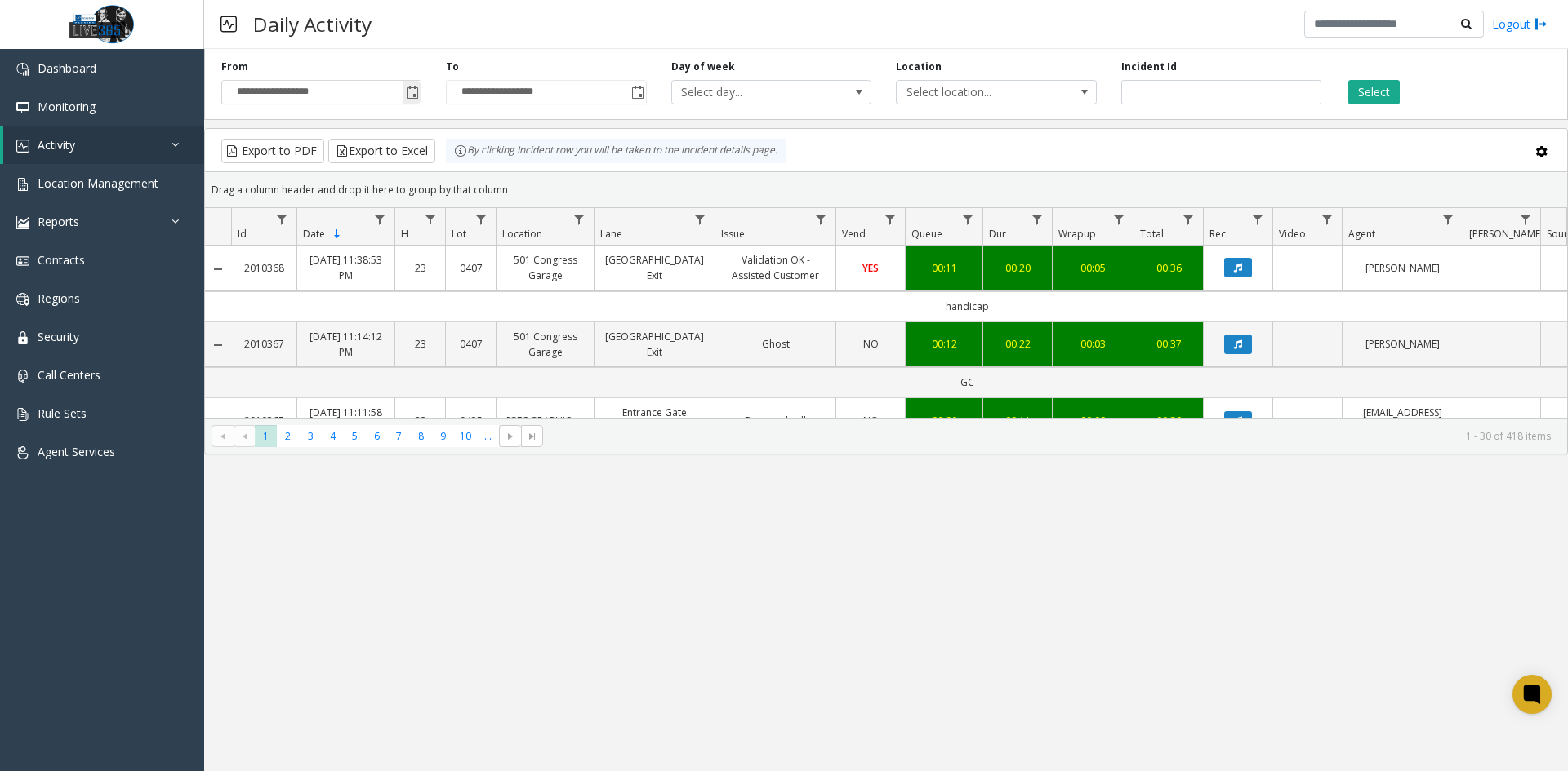
click at [420, 92] on span "Toggle popup" at bounding box center [411, 92] width 18 height 26
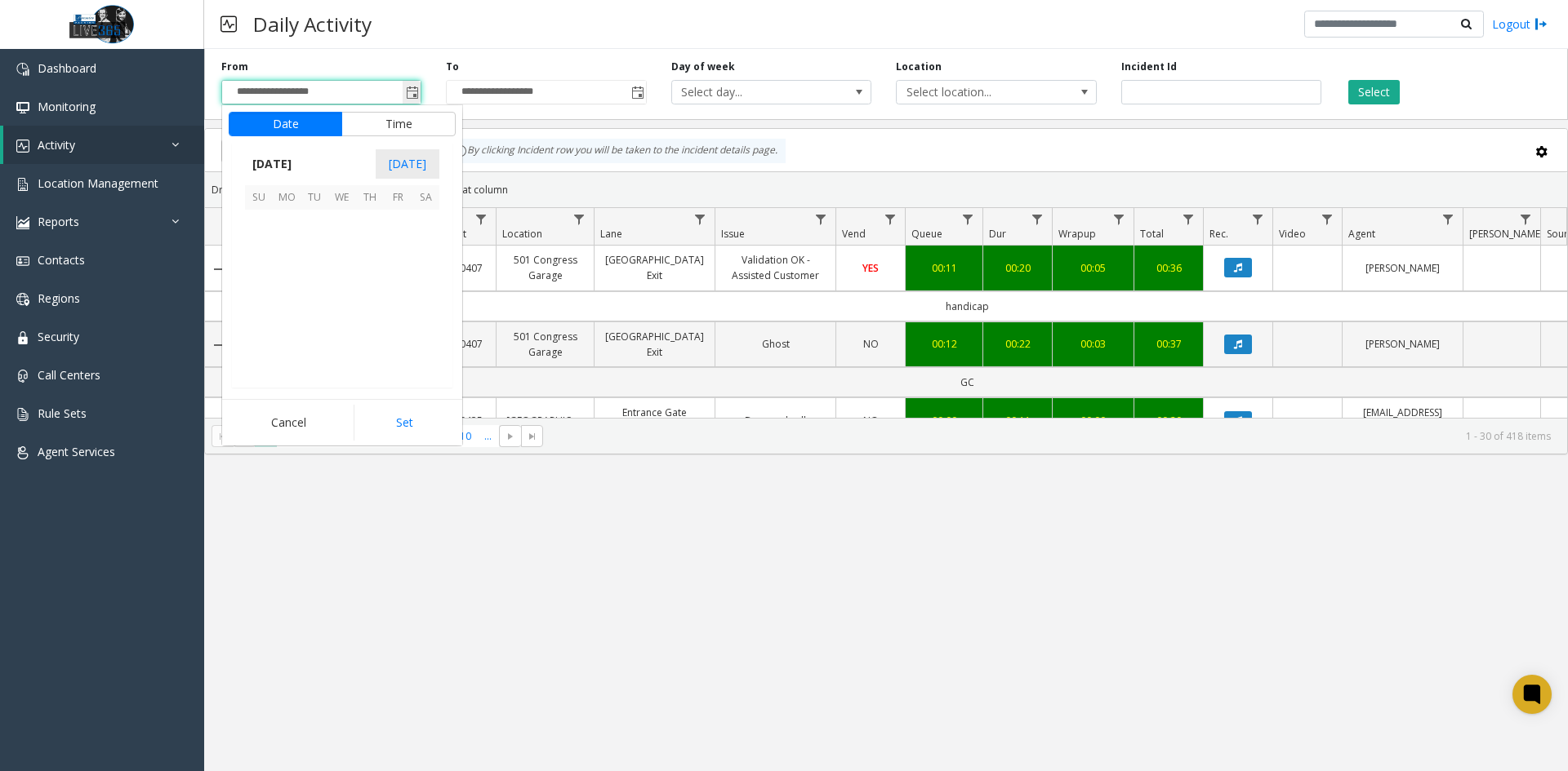
scroll to position [292964, 0]
click at [412, 311] on span "27" at bounding box center [425, 307] width 28 height 28
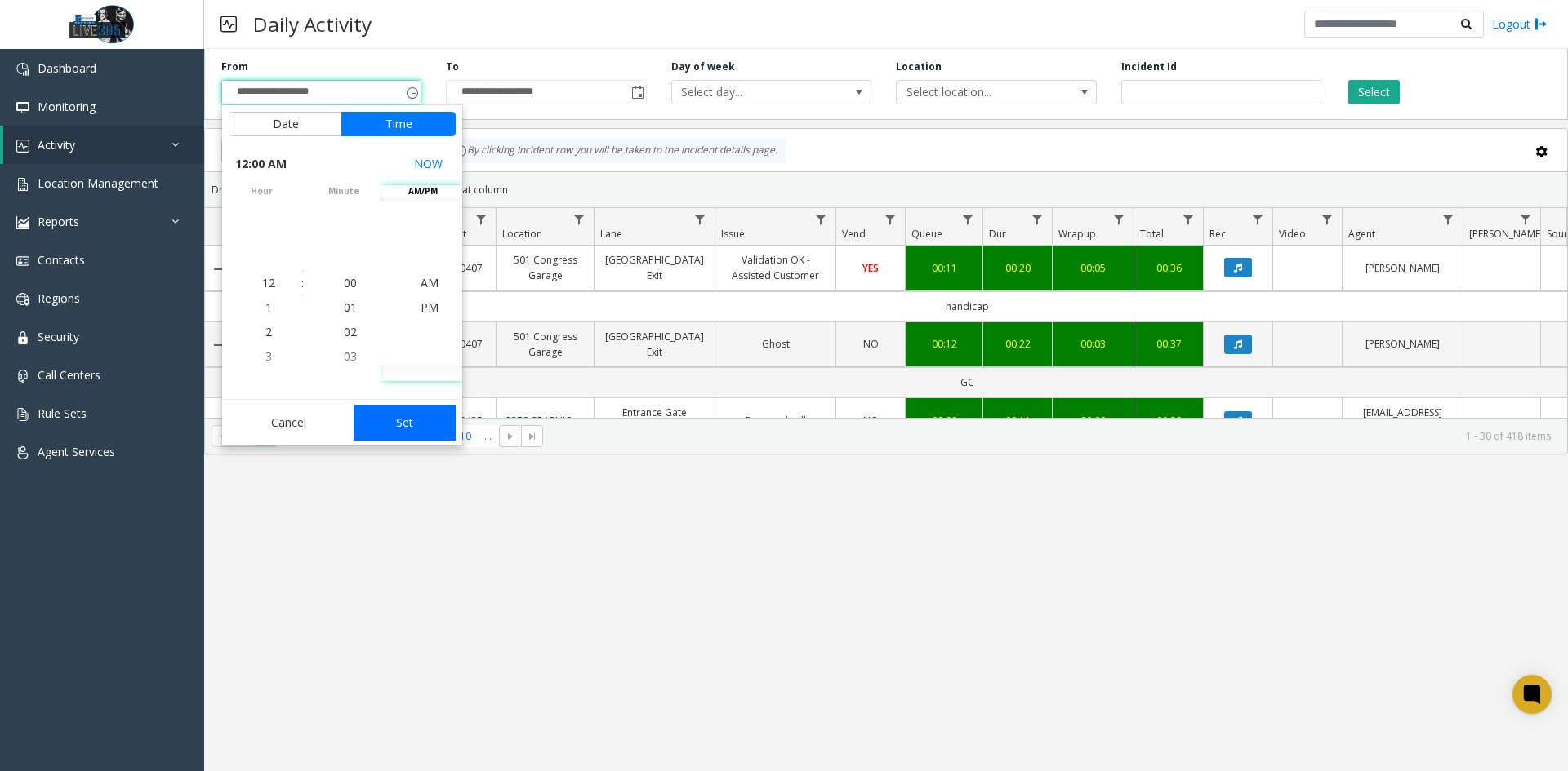
click at [422, 430] on button "Set" at bounding box center [405, 422] width 103 height 36
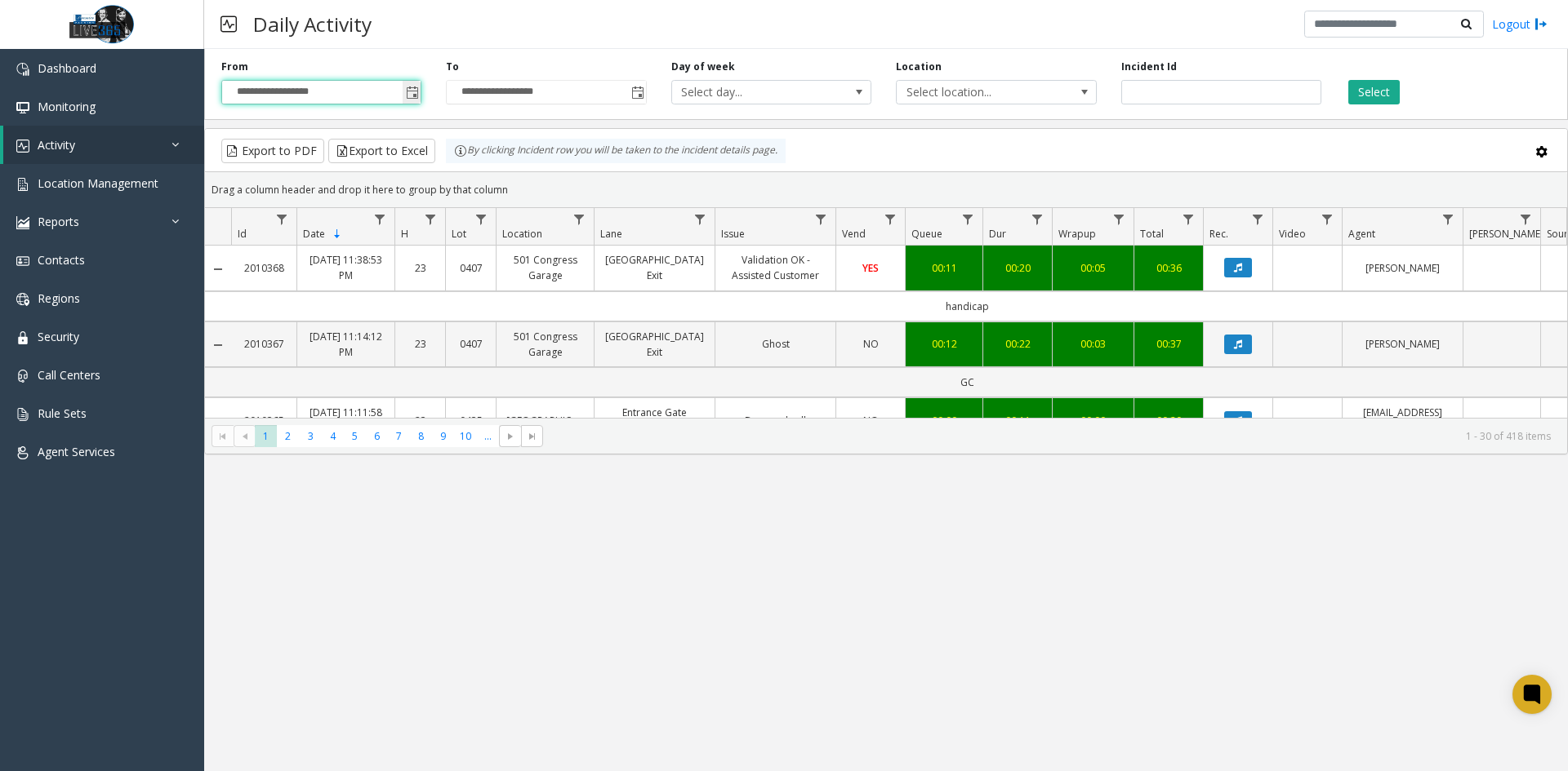
click at [412, 95] on span "Toggle popup" at bounding box center [412, 93] width 13 height 13
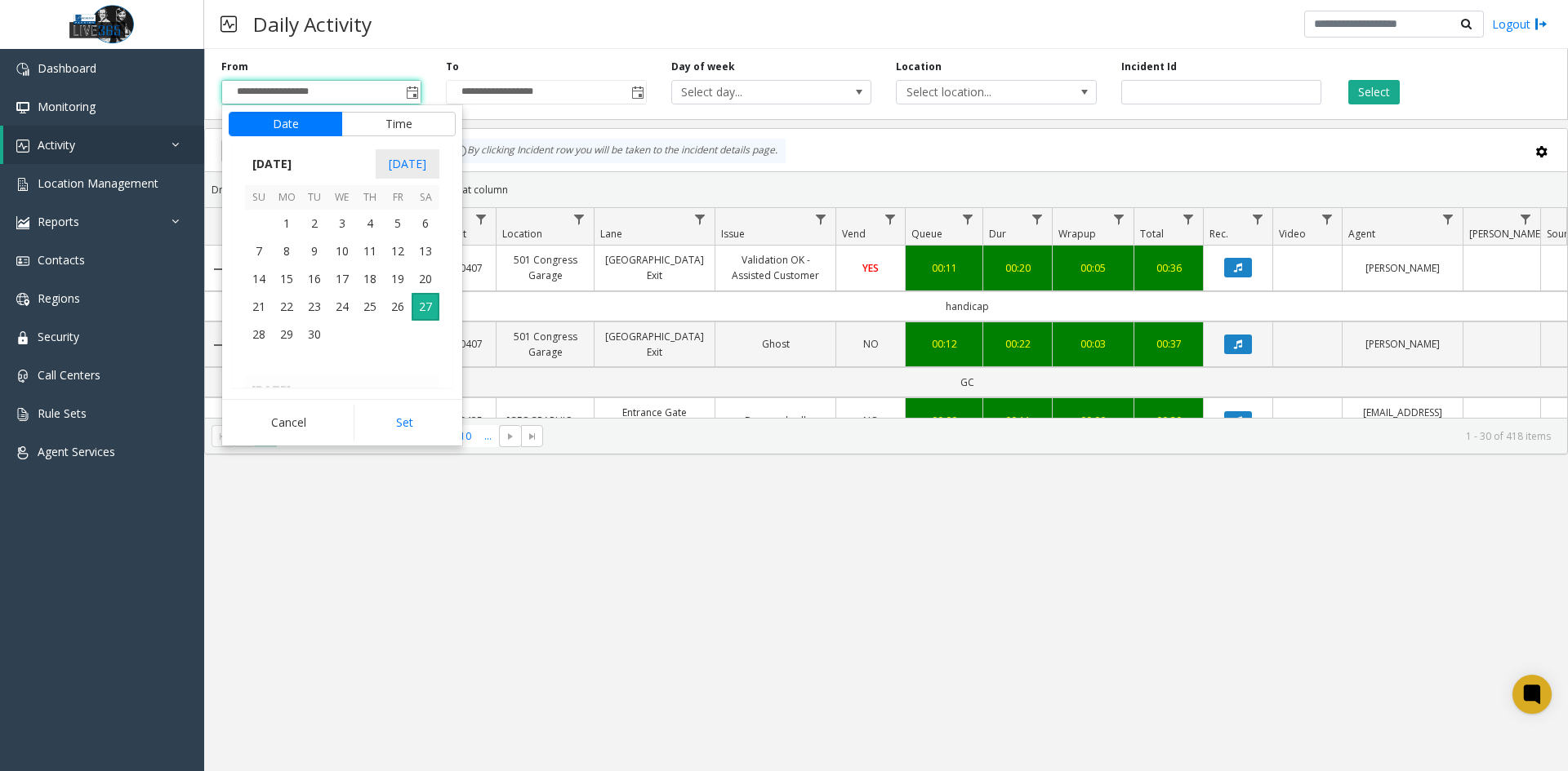
click at [403, 314] on span "26" at bounding box center [398, 307] width 28 height 28
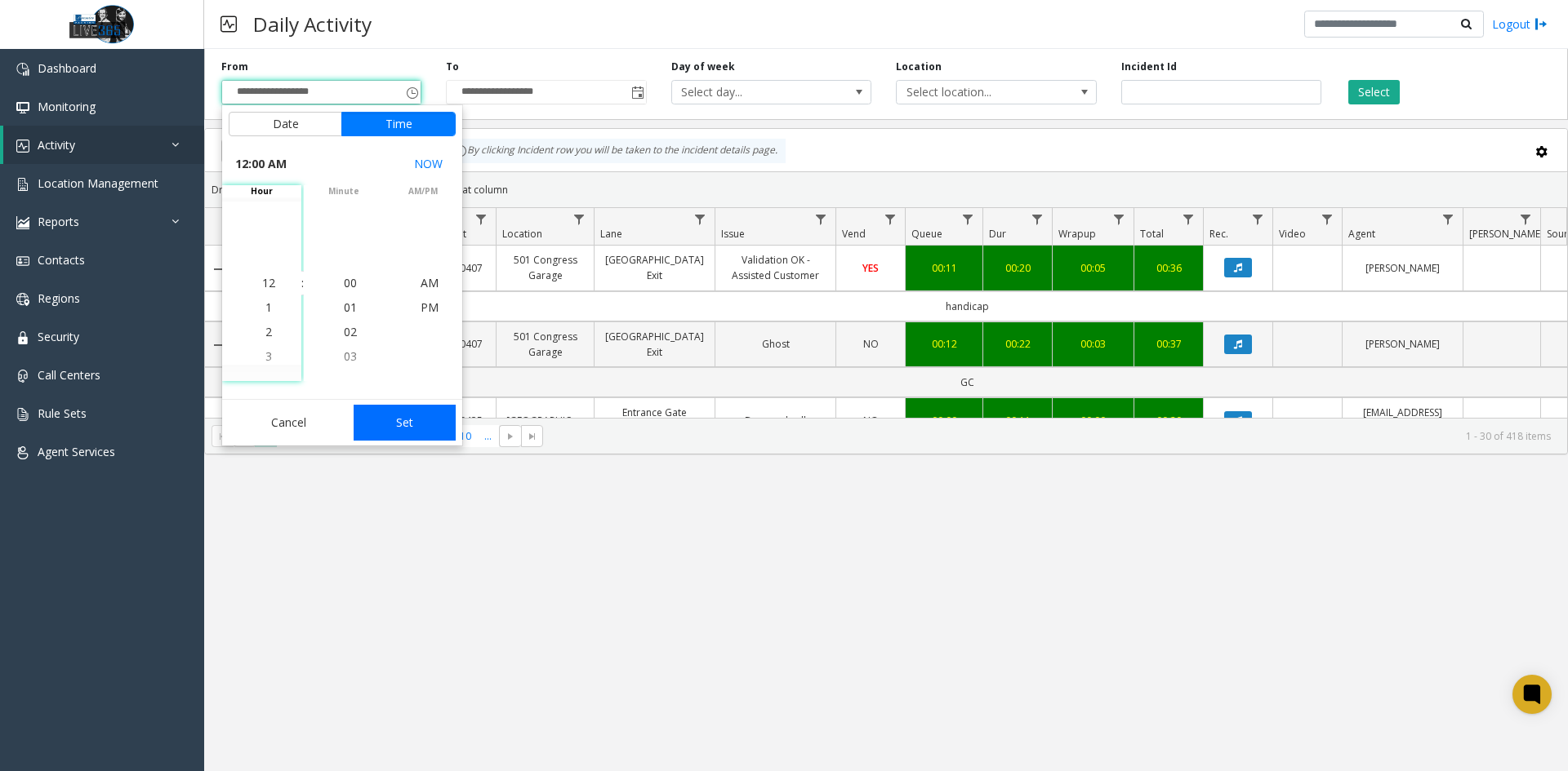
click at [417, 419] on button "Set" at bounding box center [405, 422] width 103 height 36
type input "**********"
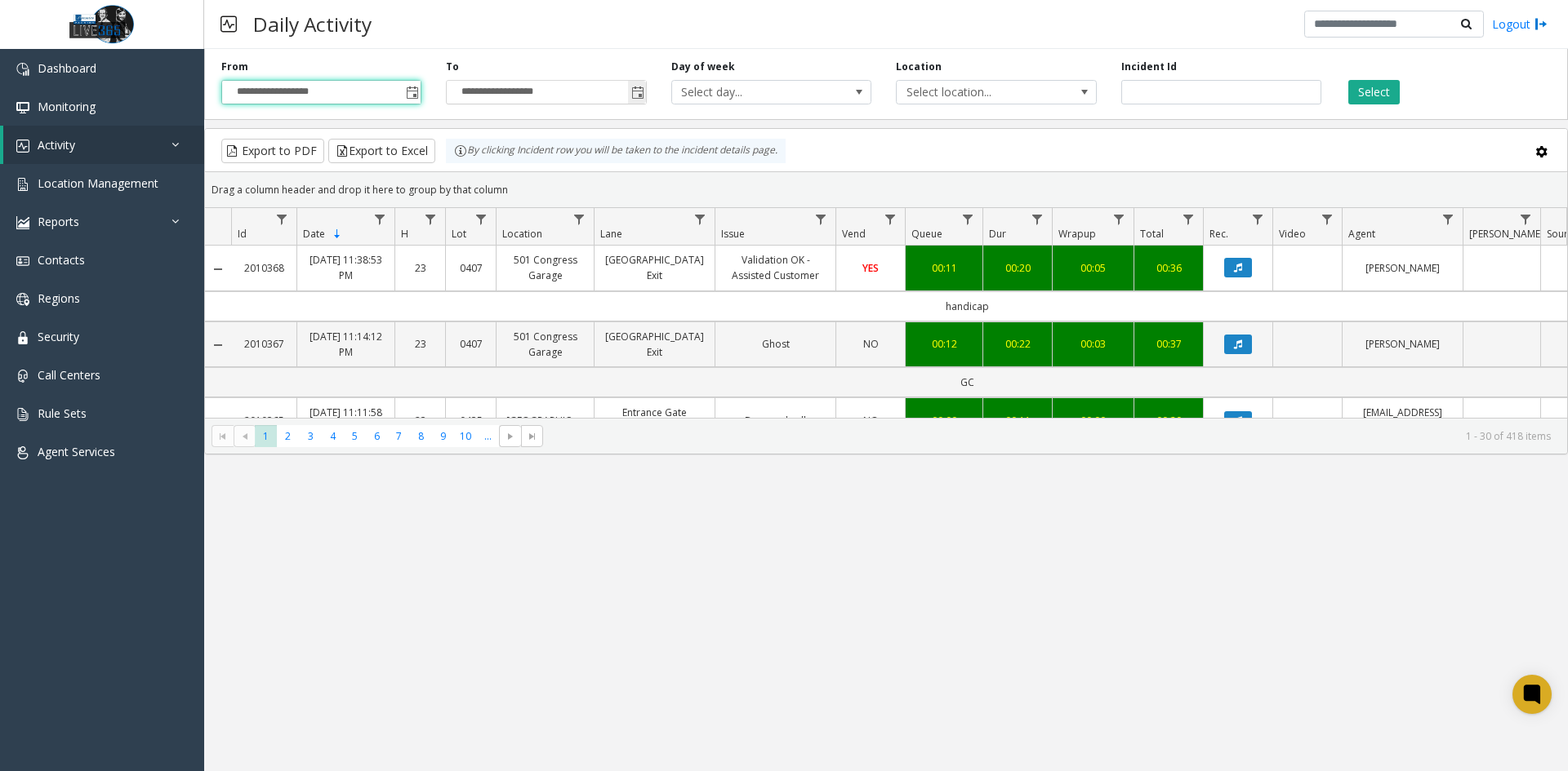
click at [625, 90] on input "**********" at bounding box center [545, 92] width 198 height 23
click at [636, 92] on span "Toggle popup" at bounding box center [637, 93] width 13 height 13
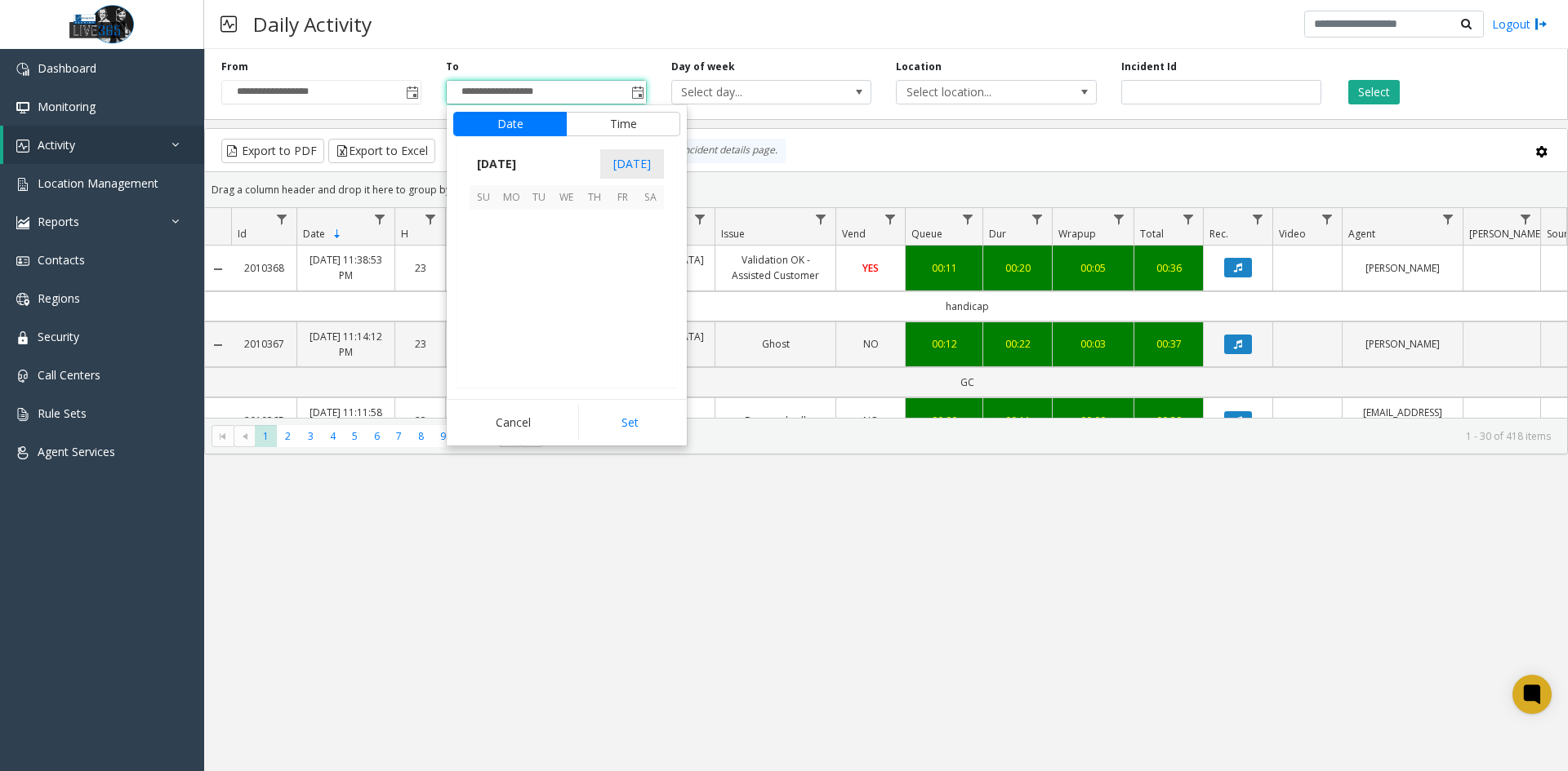
scroll to position [25, 0]
click at [615, 308] on span "26" at bounding box center [622, 307] width 28 height 28
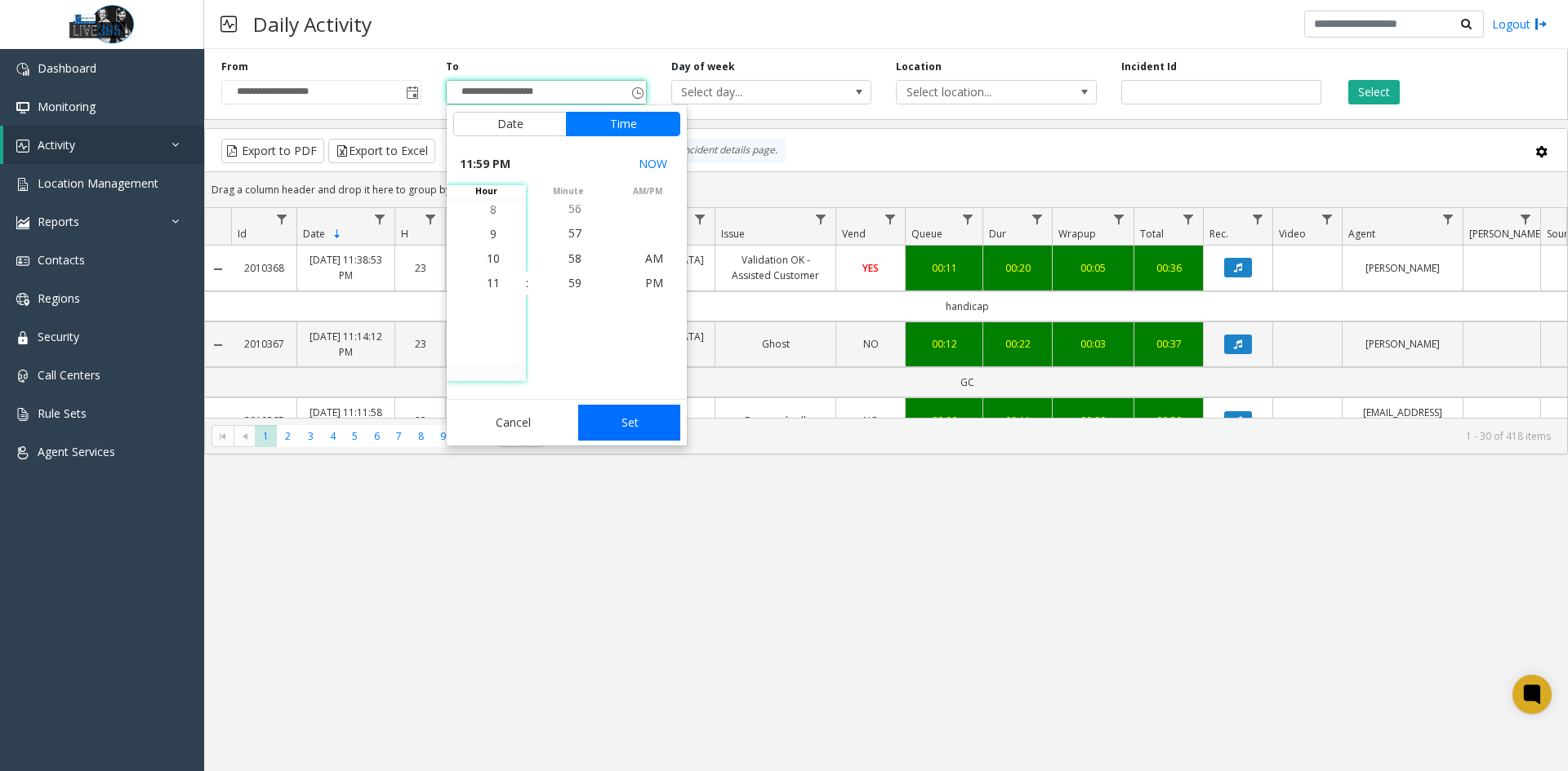
click at [631, 424] on button "Set" at bounding box center [630, 422] width 103 height 36
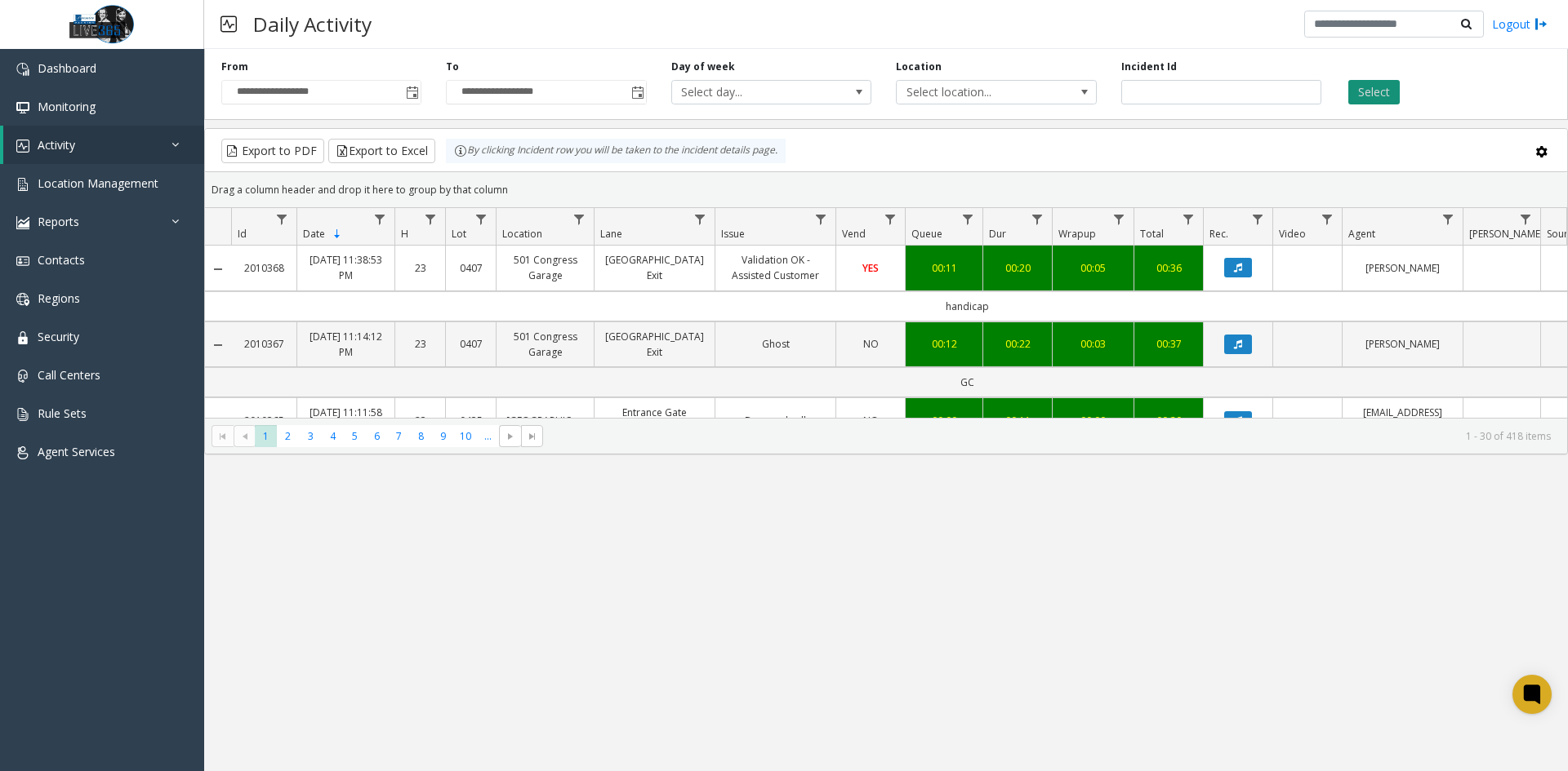
click at [1379, 90] on button "Select" at bounding box center [1373, 92] width 51 height 25
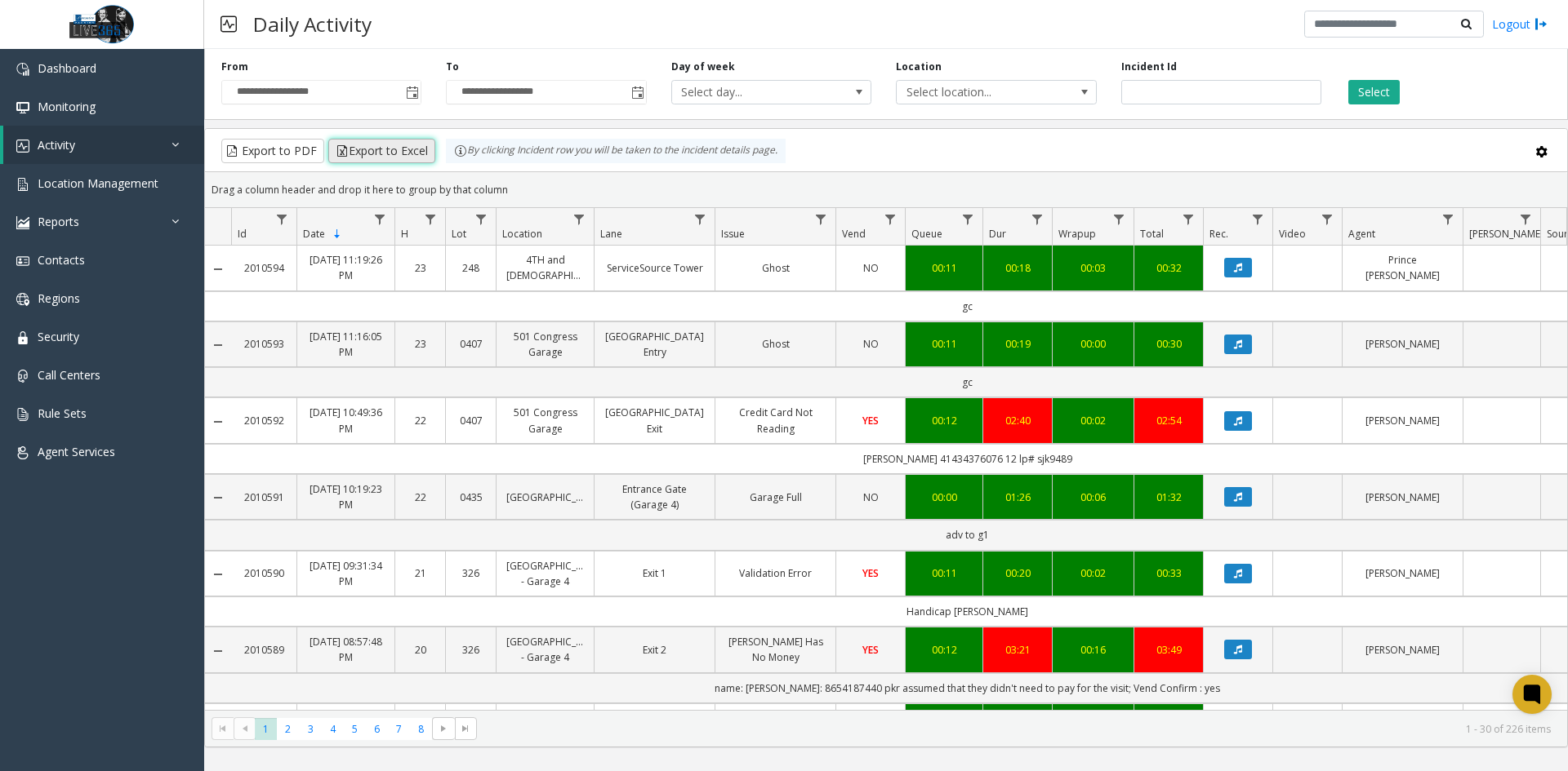
click at [397, 154] on button "Export to Excel" at bounding box center [382, 151] width 107 height 25
